Goal: Information Seeking & Learning: Compare options

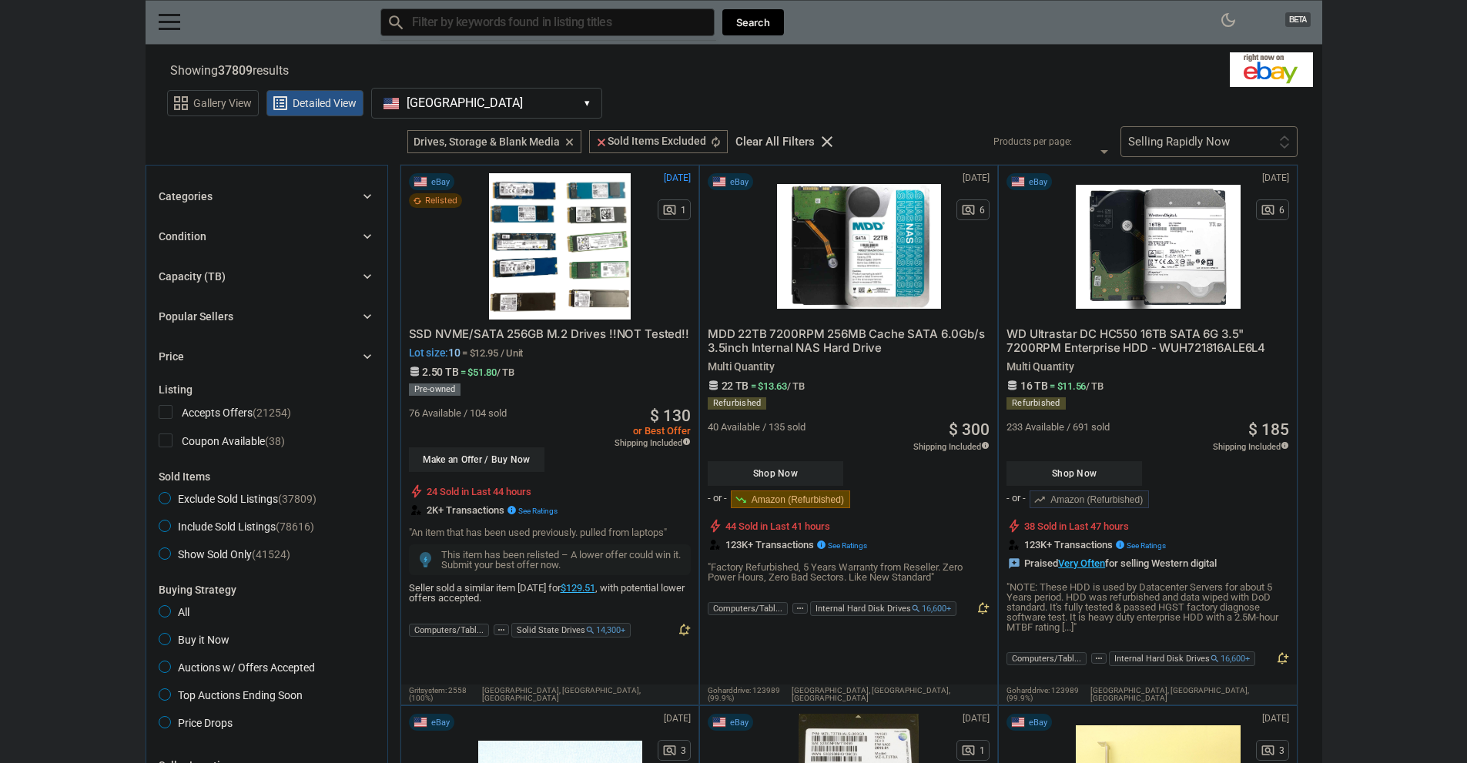
click at [252, 206] on div "Categories chevron_right search close Select All shown | Clear All shown Comput…" at bounding box center [267, 276] width 216 height 179
click at [254, 192] on div "Categories chevron_right" at bounding box center [267, 196] width 216 height 18
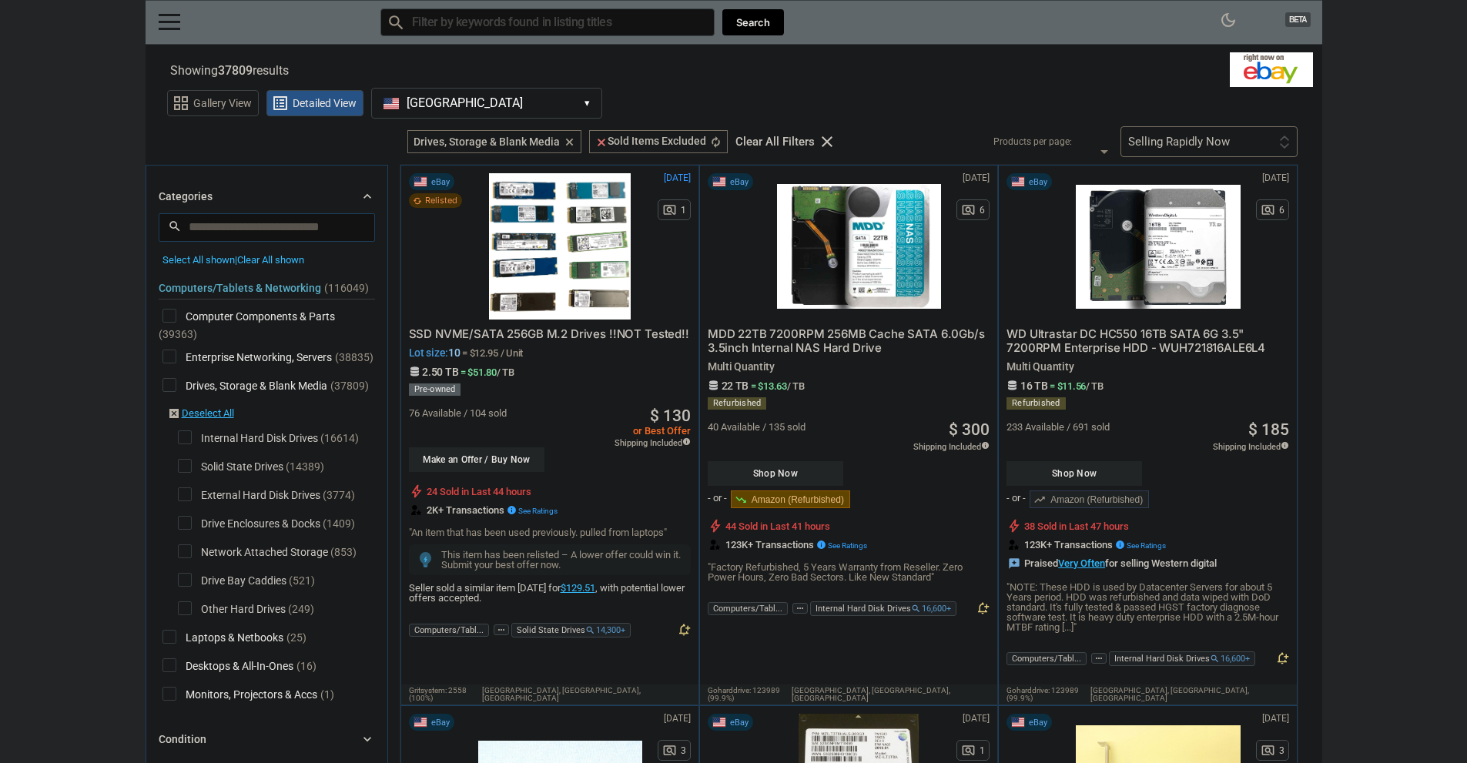
click at [183, 461] on span "Solid State Drives" at bounding box center [231, 468] width 106 height 19
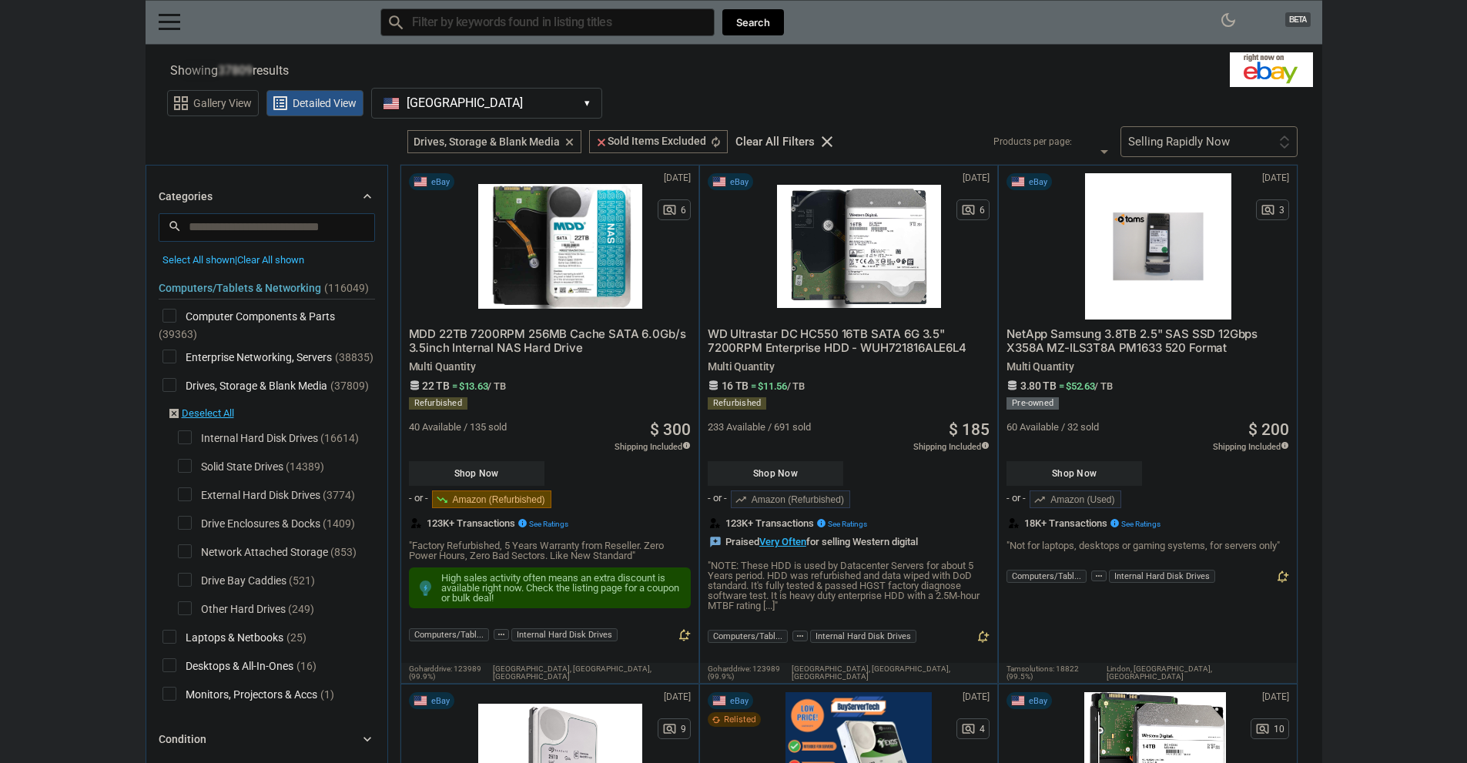
click at [180, 526] on span "Drive Enclosures & Docks" at bounding box center [249, 525] width 142 height 19
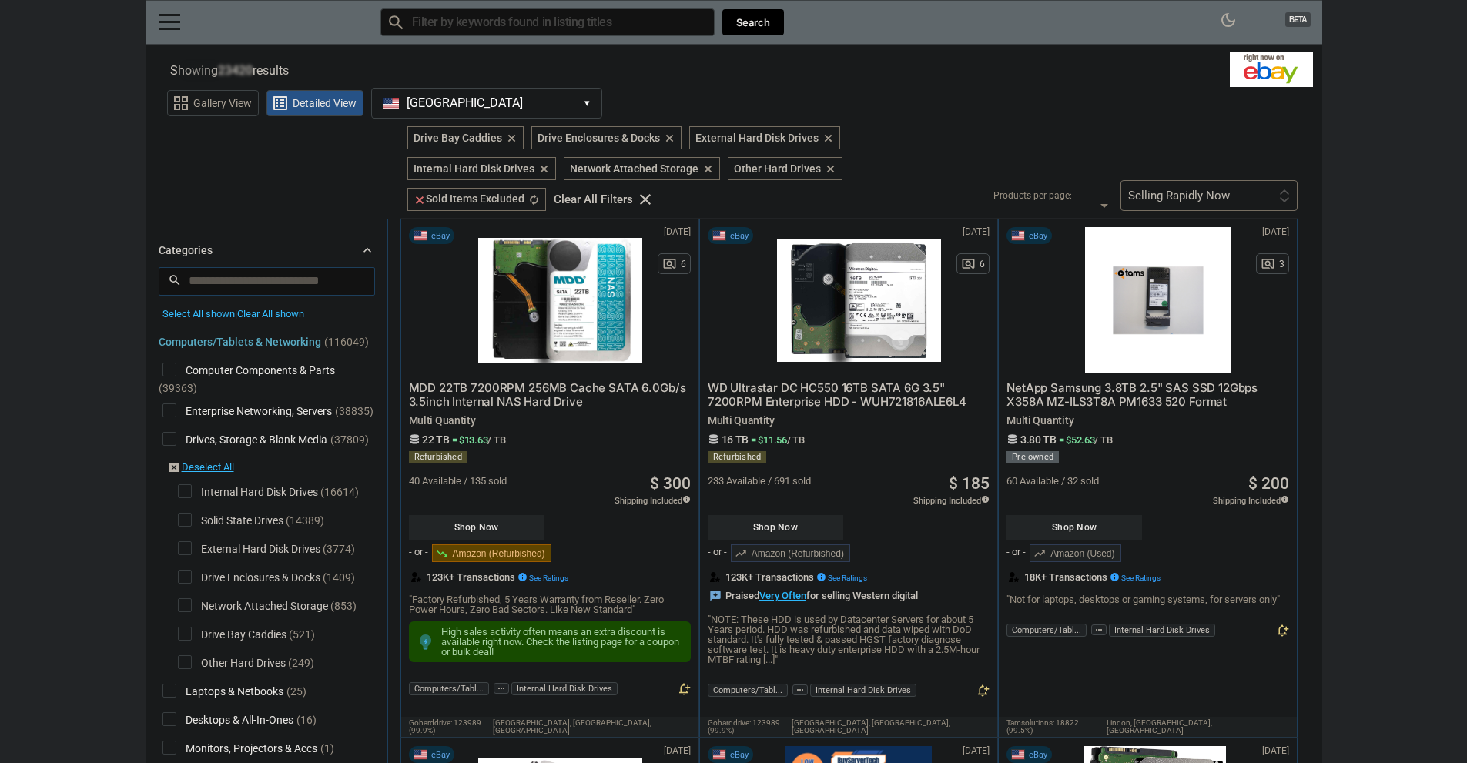
click at [186, 600] on span "Network Attached Storage" at bounding box center [253, 607] width 150 height 19
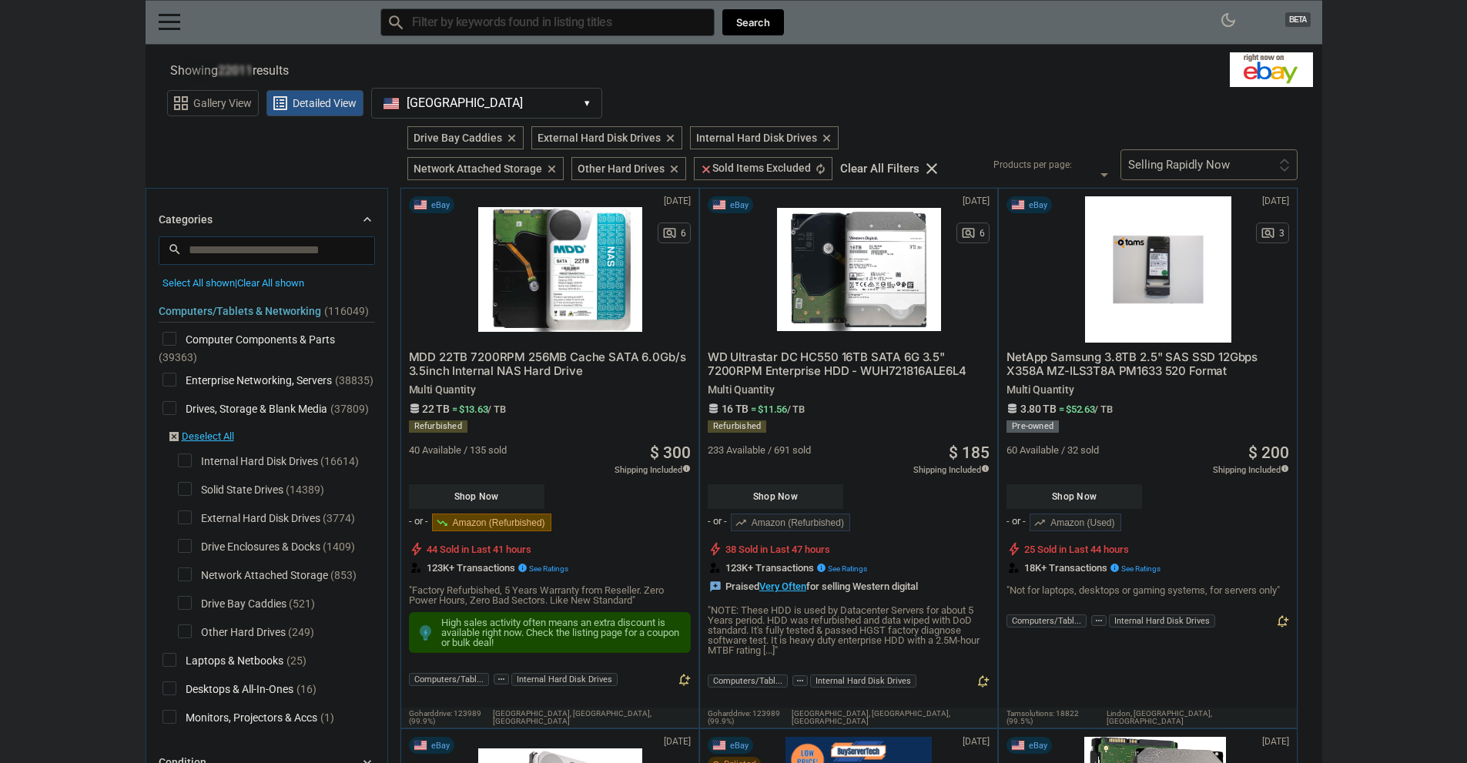
click at [182, 606] on span "Drive Bay Caddies" at bounding box center [232, 605] width 109 height 19
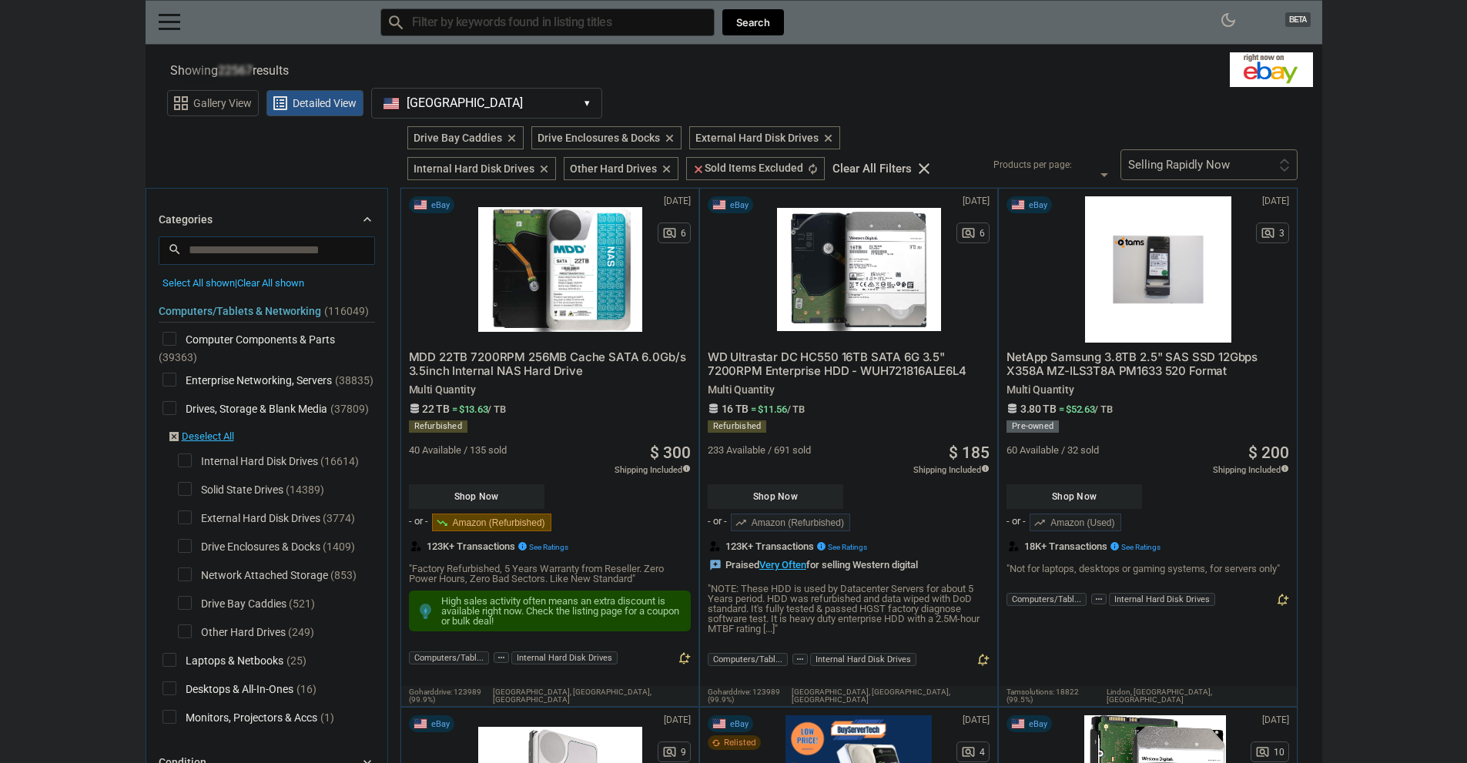
click at [198, 607] on span "Drive Bay Caddies" at bounding box center [232, 605] width 109 height 19
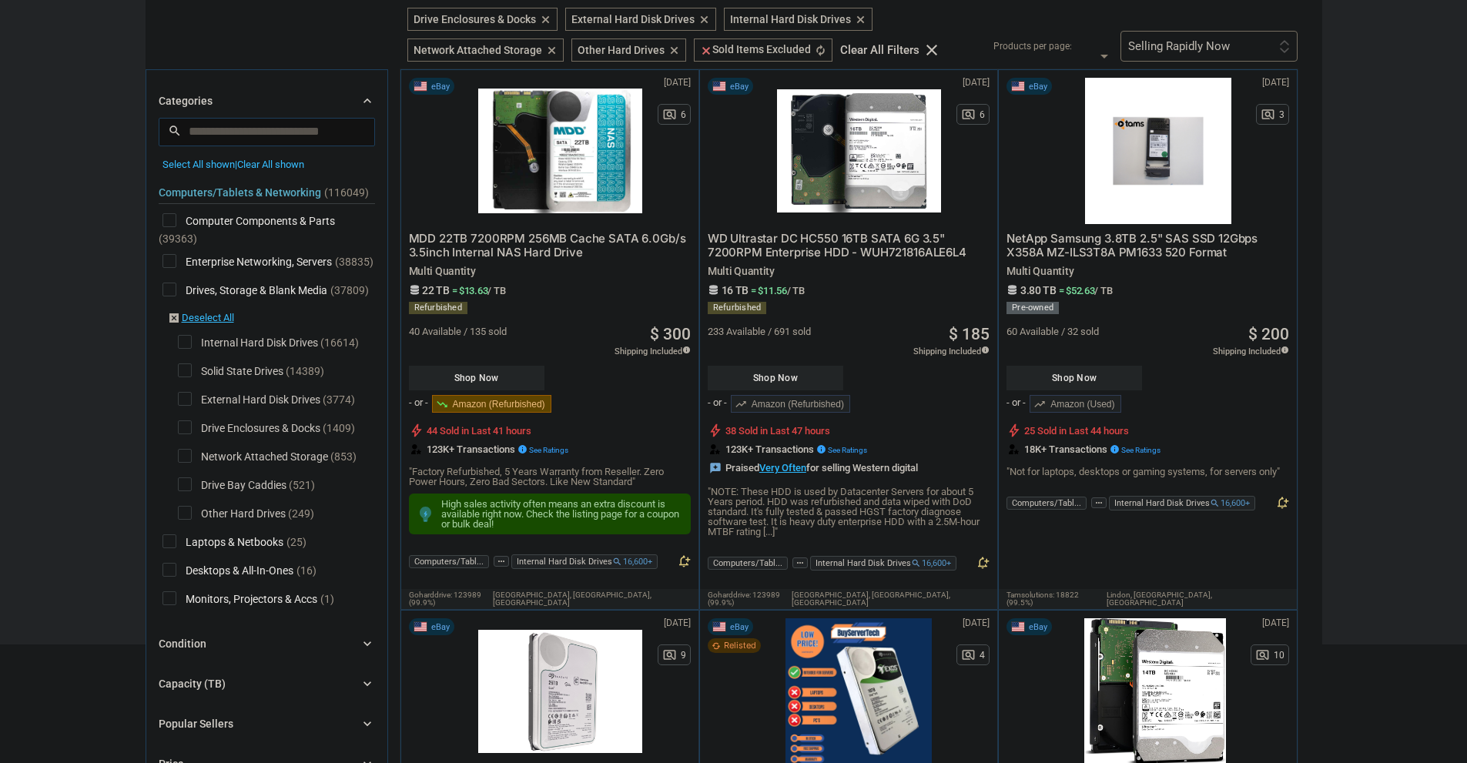
scroll to position [123, 0]
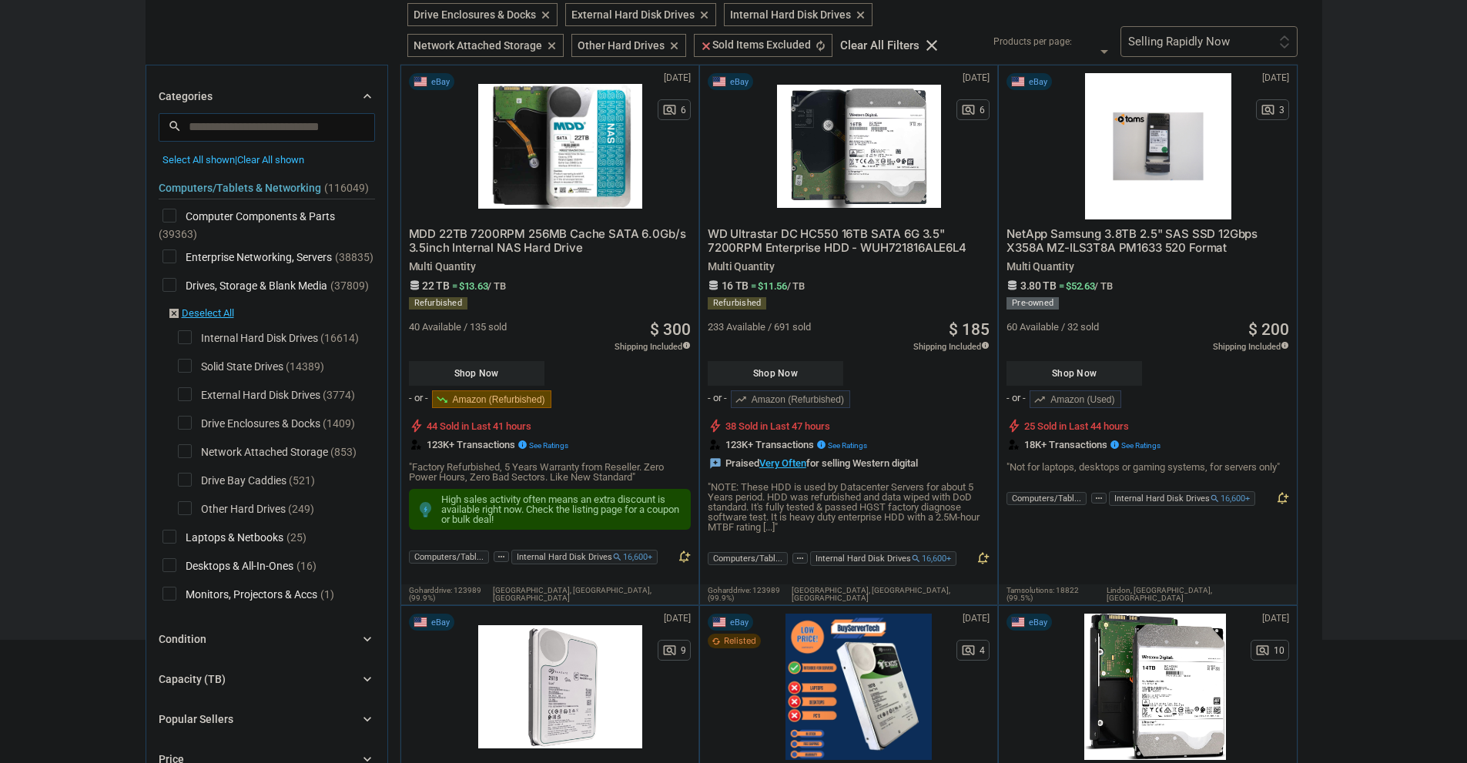
click at [193, 634] on div "Condition" at bounding box center [183, 639] width 48 height 15
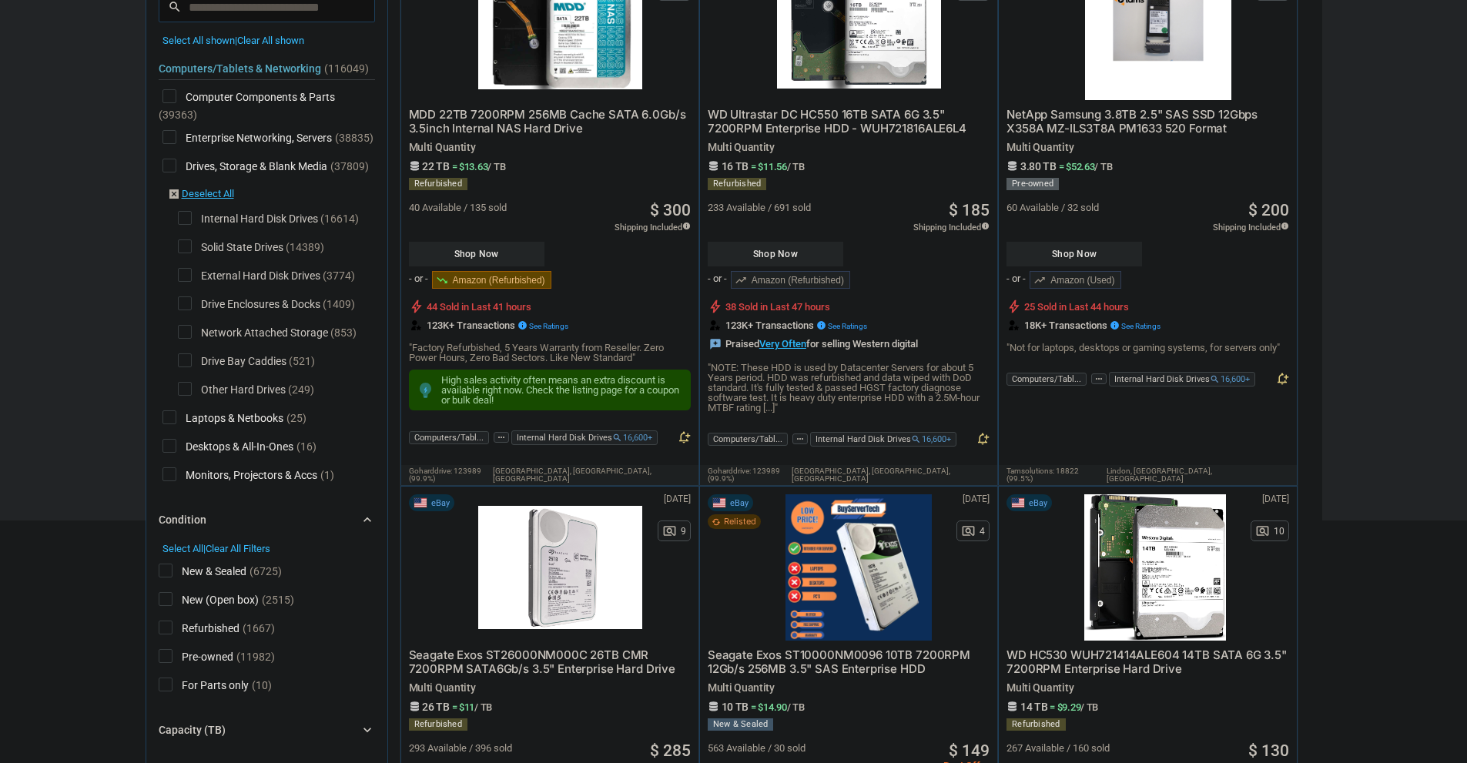
scroll to position [246, 0]
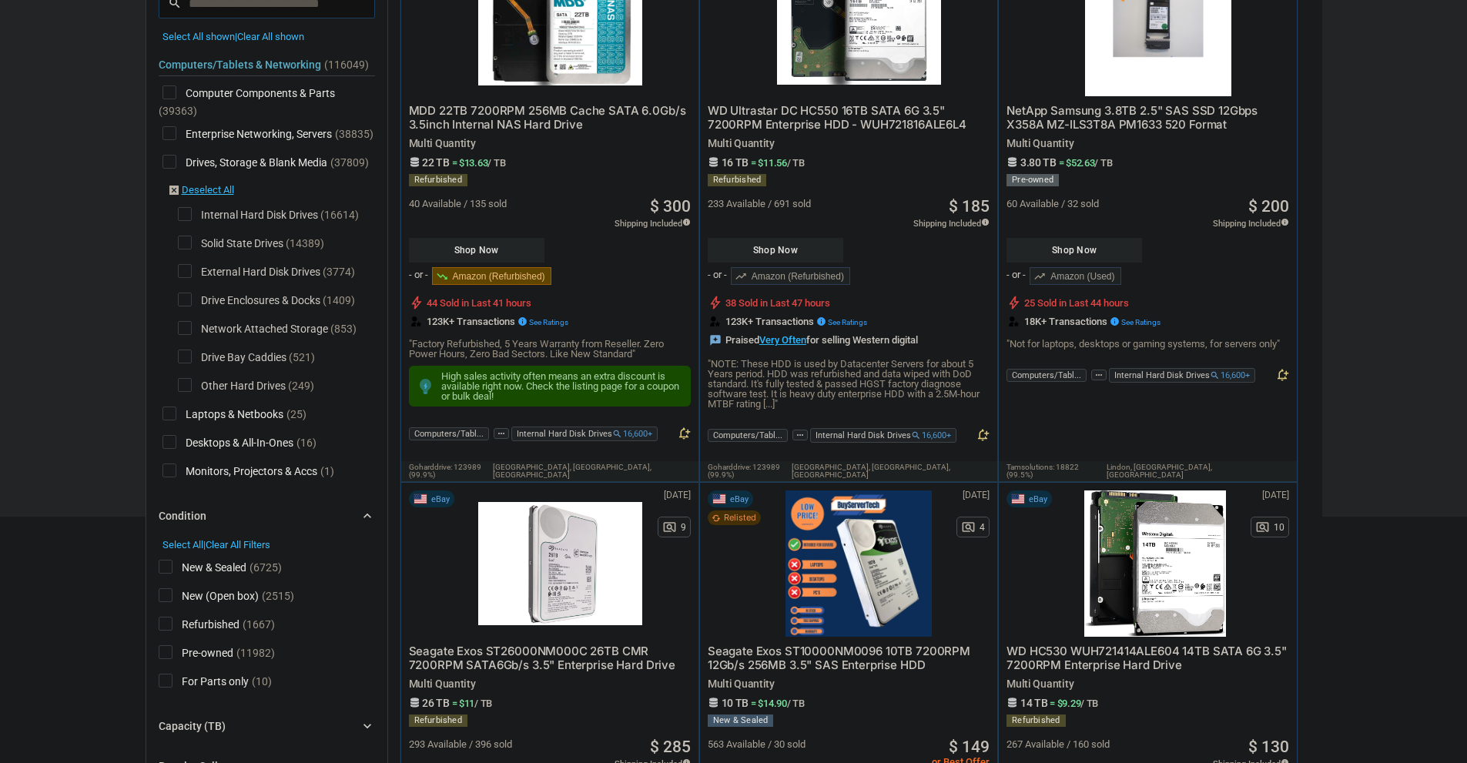
click at [173, 557] on div "New & Sealed (6725) New (Open box) (2515) Refurbished (1667) Pre-owned (11982) …" at bounding box center [267, 623] width 216 height 145
click at [169, 565] on span "New & Sealed" at bounding box center [203, 569] width 88 height 19
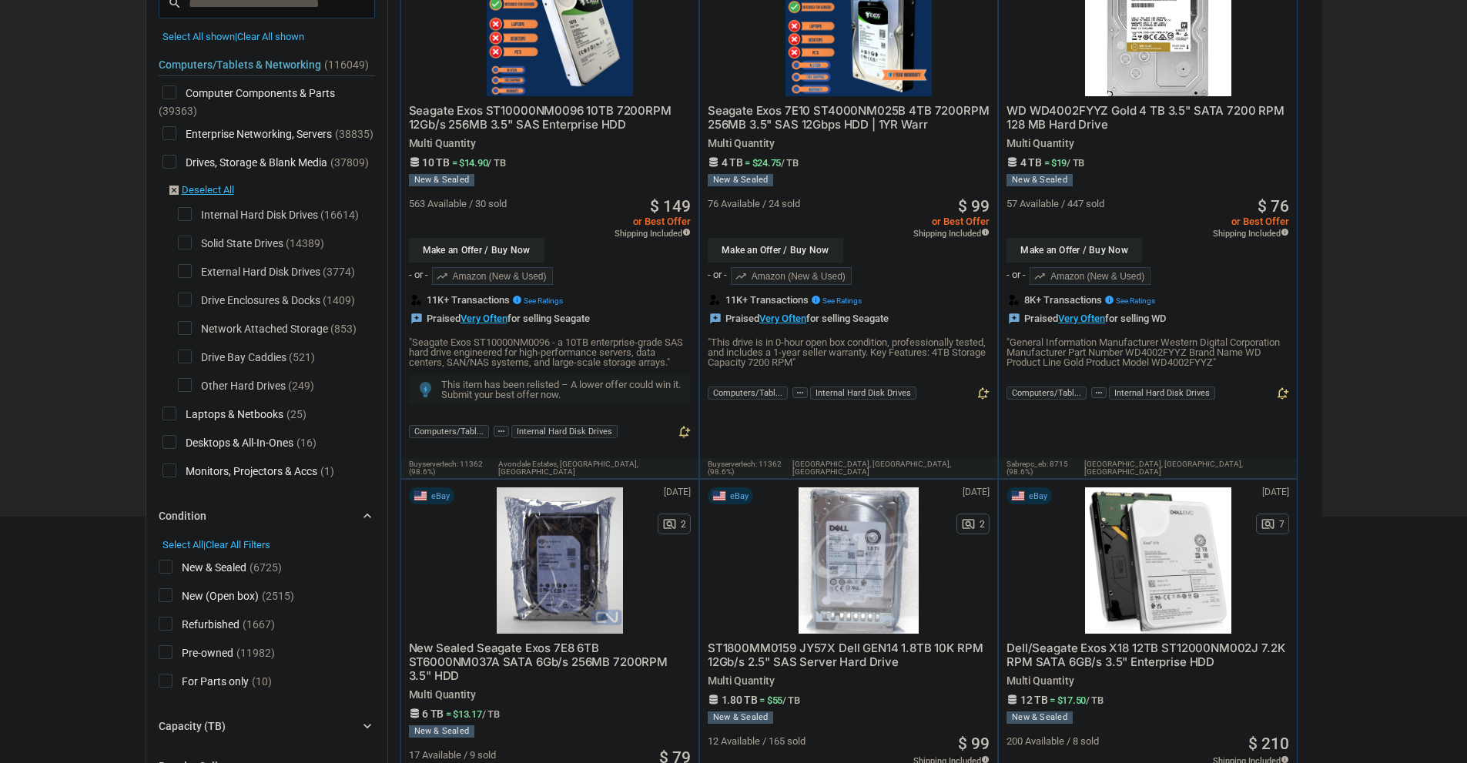
click at [168, 591] on span "New (Open box)" at bounding box center [209, 597] width 100 height 19
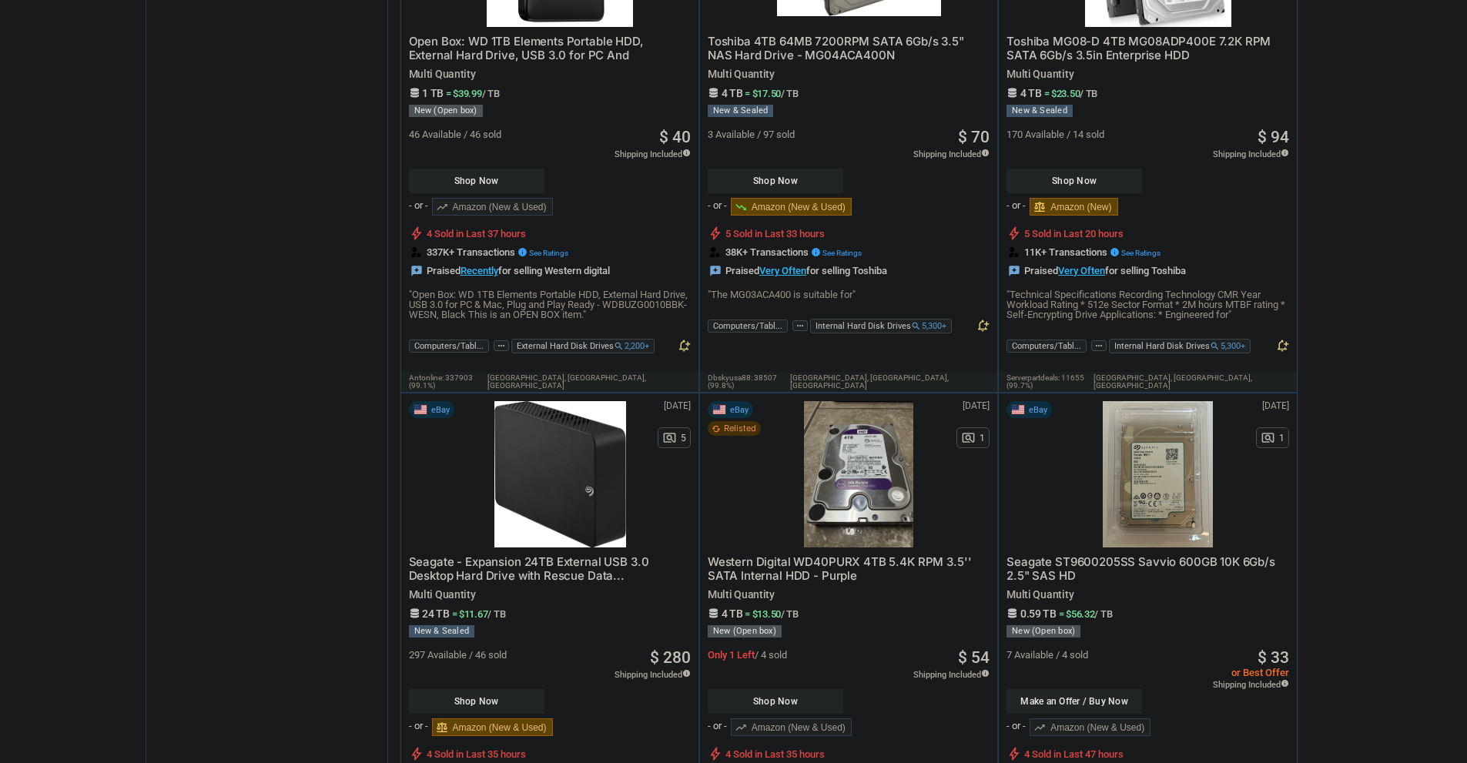
scroll to position [1984, 0]
